Goal: Find specific page/section: Find specific page/section

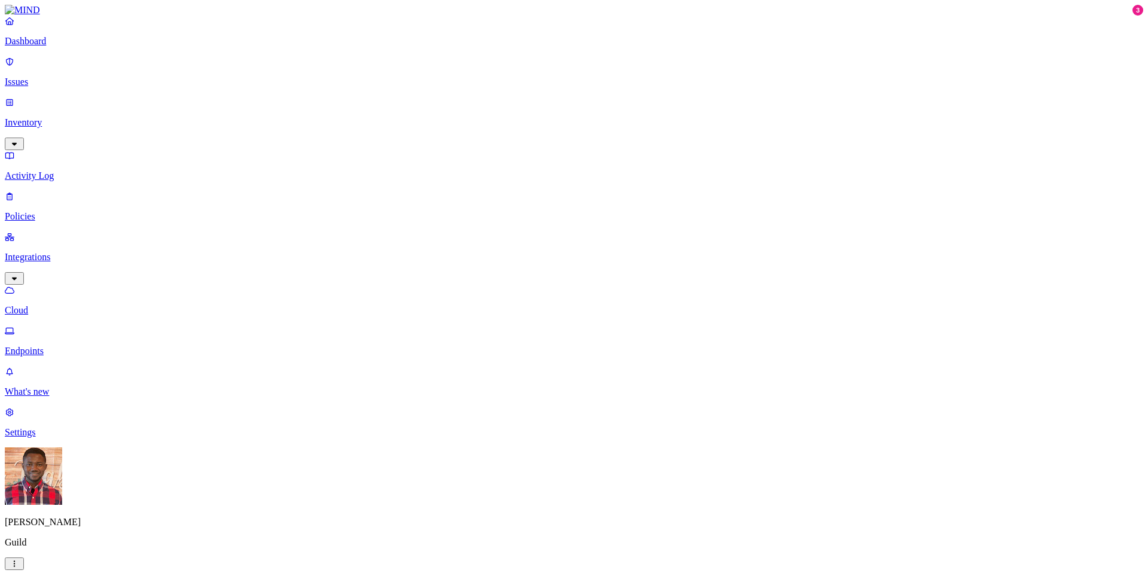
click at [96, 346] on p "Endpoints" at bounding box center [574, 351] width 1139 height 11
click at [90, 397] on p "What's new" at bounding box center [574, 391] width 1139 height 11
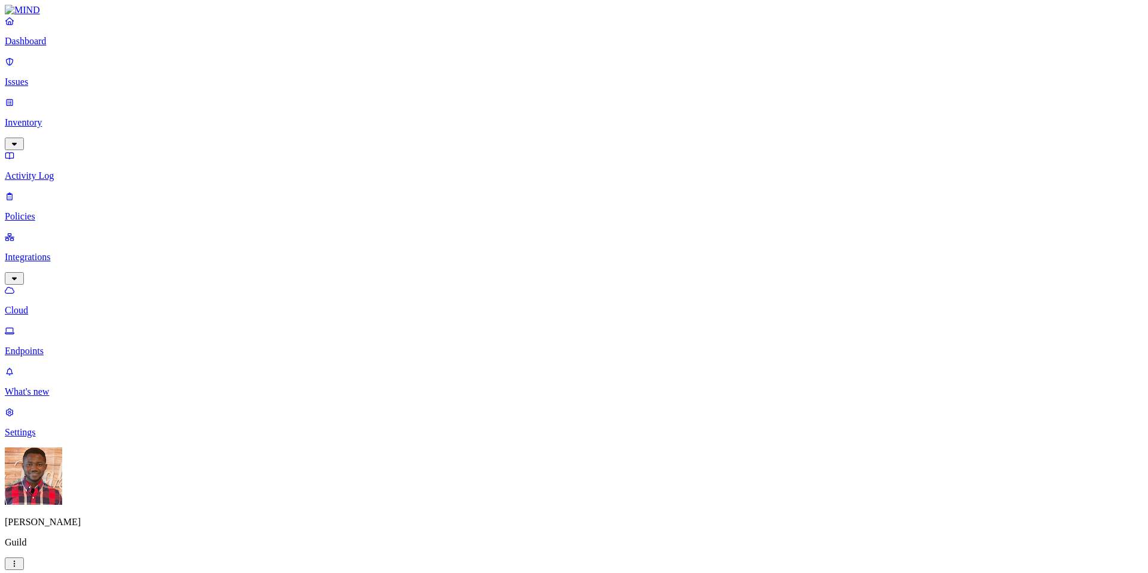
scroll to position [0, 0]
